Goal: Contribute content: Contribute content

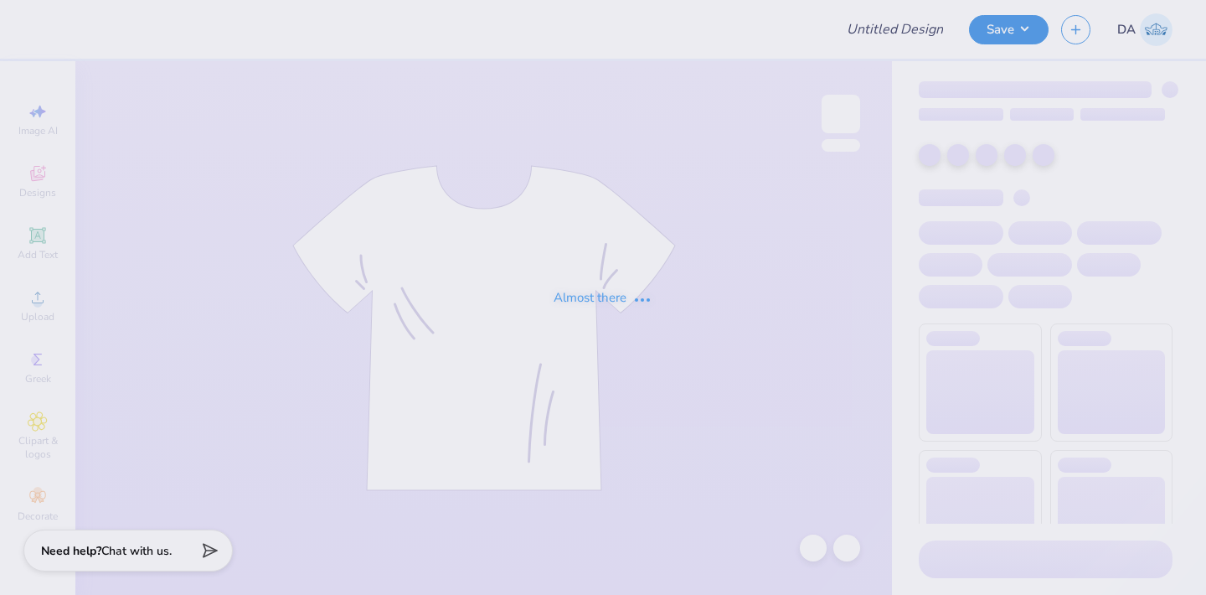
type input "AKPsi Mockup Fall Rush Hoodie"
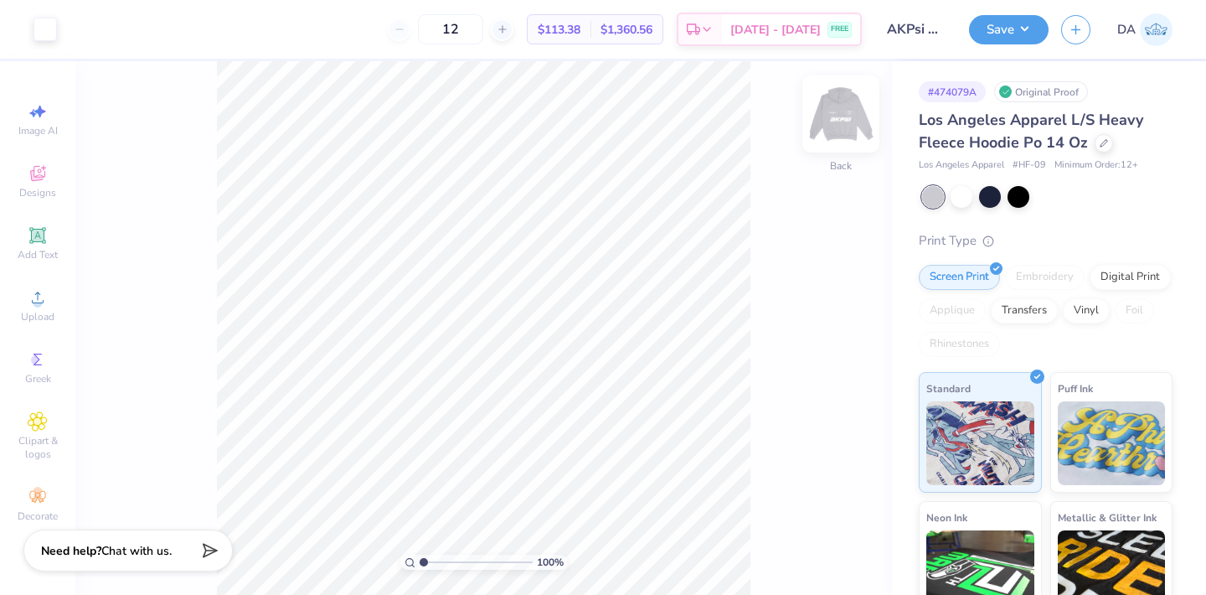
click at [854, 116] on img at bounding box center [841, 113] width 67 height 67
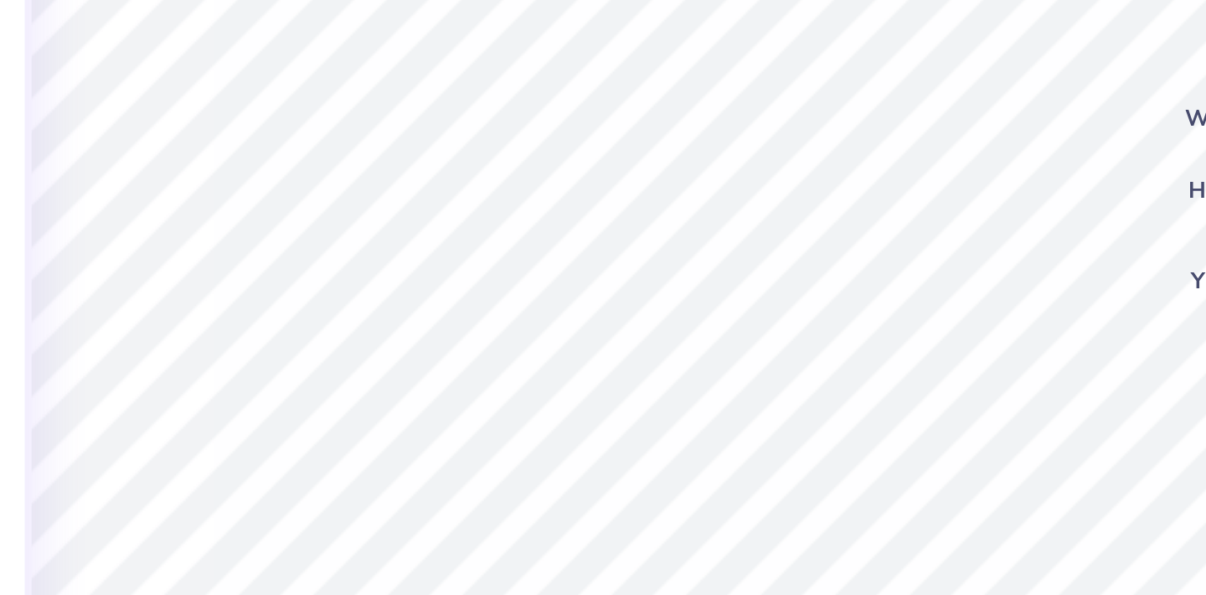
scroll to position [0, 1]
type textarea "FALL RECRUITMENT"
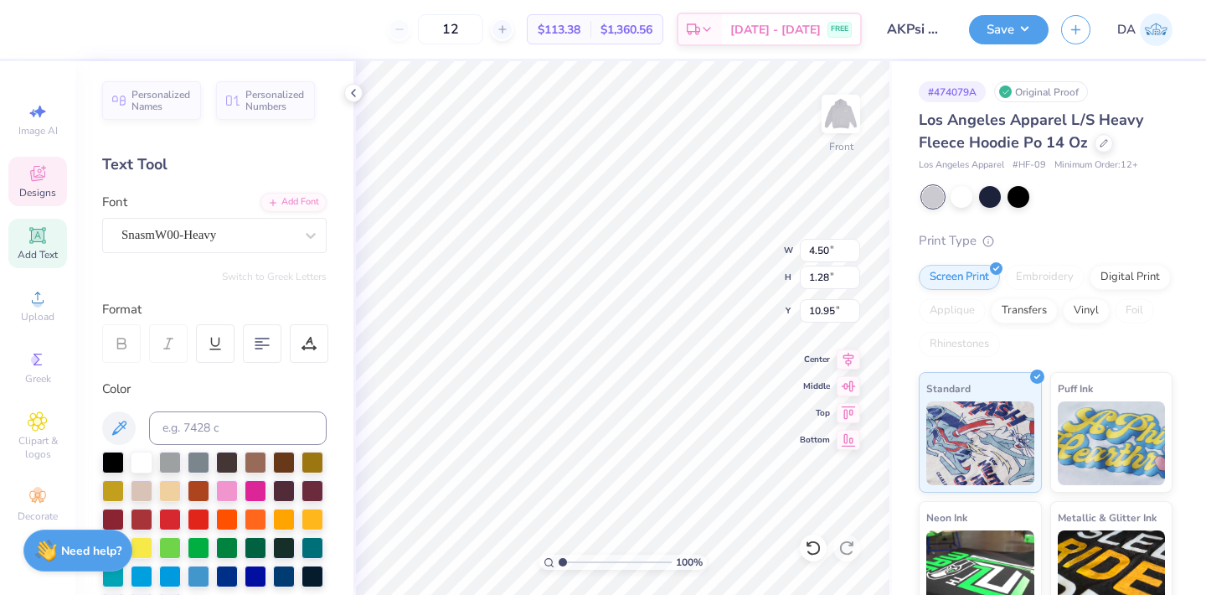
click at [715, 271] on div "100 % Front W 4.50 4.50 " H 1.28 1.28 " Y 10.95 10.95 " Center Middle Top Bottom" at bounding box center [623, 328] width 539 height 534
click at [989, 24] on button "Save" at bounding box center [1009, 27] width 80 height 29
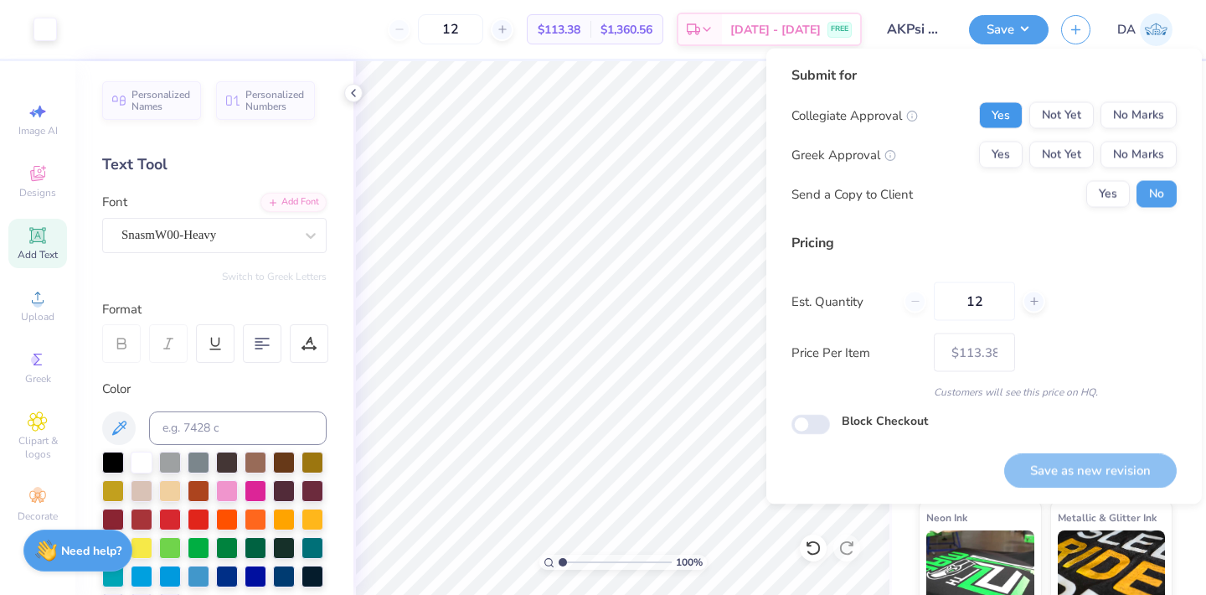
click at [1020, 116] on button "Yes" at bounding box center [1001, 115] width 44 height 27
click at [1108, 120] on button "No Marks" at bounding box center [1139, 115] width 76 height 27
click at [1005, 152] on button "Yes" at bounding box center [1001, 155] width 44 height 27
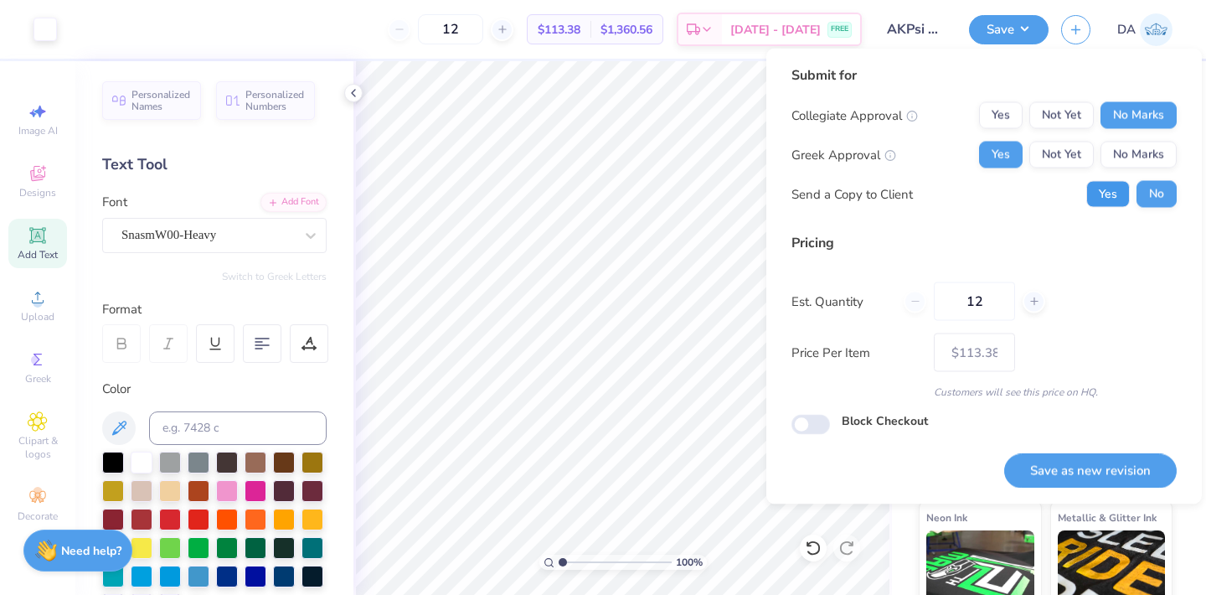
click at [1102, 188] on button "Yes" at bounding box center [1109, 194] width 44 height 27
click at [1099, 472] on button "Save as new revision" at bounding box center [1091, 470] width 173 height 34
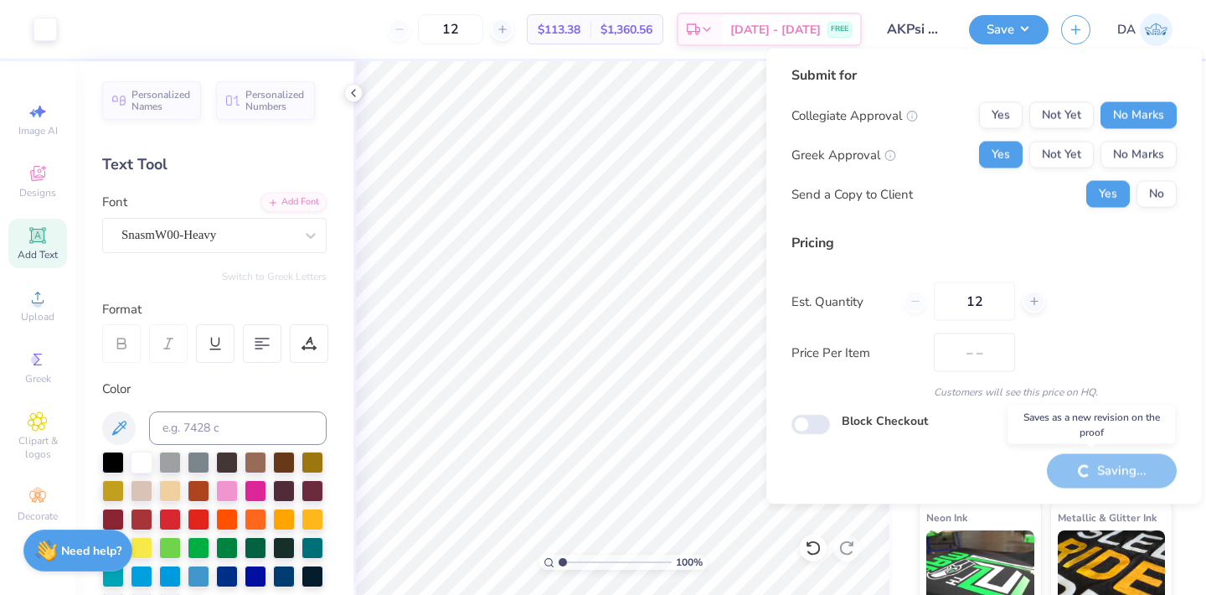
type input "$113.38"
